Goal: Find contact information: Find specific fact

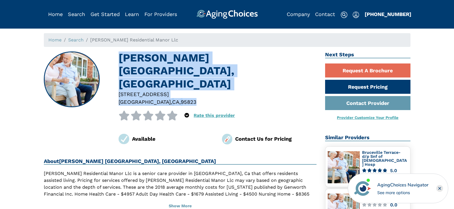
drag, startPoint x: 0, startPoint y: 0, endPoint x: 117, endPoint y: 53, distance: 128.4
click at [117, 53] on div "[PERSON_NAME][GEOGRAPHIC_DATA], [GEOGRAPHIC_DATA] CA [STREET_ADDRESS] 0 out of …" at bounding box center [180, 98] width 273 height 93
click at [153, 62] on h1 "[PERSON_NAME] [GEOGRAPHIC_DATA], [GEOGRAPHIC_DATA]" at bounding box center [218, 71] width 198 height 39
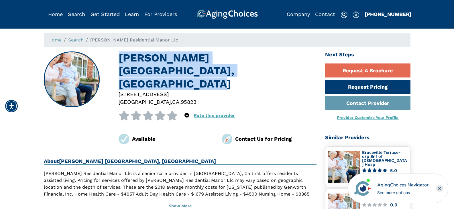
drag, startPoint x: 211, startPoint y: 72, endPoint x: 120, endPoint y: 57, distance: 92.1
click at [120, 57] on h1 "[PERSON_NAME] [GEOGRAPHIC_DATA], [GEOGRAPHIC_DATA]" at bounding box center [218, 71] width 198 height 39
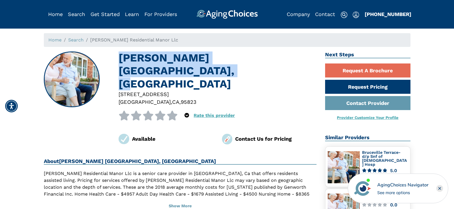
drag, startPoint x: 120, startPoint y: 57, endPoint x: 309, endPoint y: 59, distance: 189.0
click at [309, 59] on h1 "[PERSON_NAME] [GEOGRAPHIC_DATA], [GEOGRAPHIC_DATA]" at bounding box center [218, 71] width 198 height 39
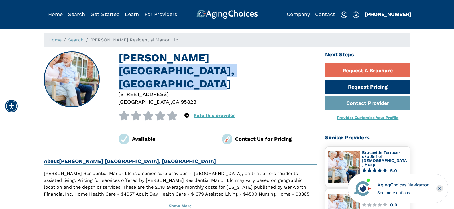
drag, startPoint x: 204, startPoint y: 68, endPoint x: 188, endPoint y: 56, distance: 19.5
click at [188, 56] on h1 "[PERSON_NAME] [GEOGRAPHIC_DATA], [GEOGRAPHIC_DATA]" at bounding box center [218, 71] width 198 height 39
click at [202, 71] on h1 "[PERSON_NAME] [GEOGRAPHIC_DATA], [GEOGRAPHIC_DATA]" at bounding box center [218, 71] width 198 height 39
drag, startPoint x: 202, startPoint y: 71, endPoint x: 190, endPoint y: 63, distance: 14.9
click at [190, 63] on h1 "[PERSON_NAME] [GEOGRAPHIC_DATA], [GEOGRAPHIC_DATA]" at bounding box center [218, 71] width 198 height 39
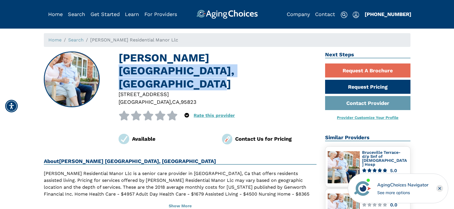
click at [208, 71] on h1 "[PERSON_NAME] [GEOGRAPHIC_DATA], [GEOGRAPHIC_DATA]" at bounding box center [218, 71] width 198 height 39
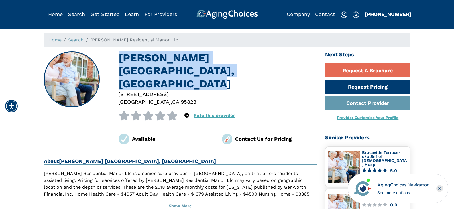
drag, startPoint x: 207, startPoint y: 71, endPoint x: 123, endPoint y: 50, distance: 86.7
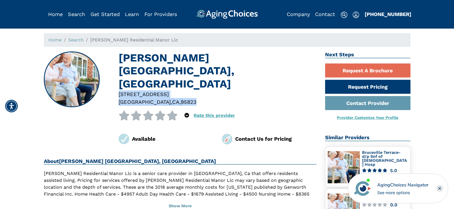
drag, startPoint x: 179, startPoint y: 88, endPoint x: 119, endPoint y: 79, distance: 60.9
click at [119, 90] on div "[STREET_ADDRESS]" at bounding box center [217, 98] width 206 height 16
copy div "[STREET_ADDRESS]"
